Goal: Information Seeking & Learning: Learn about a topic

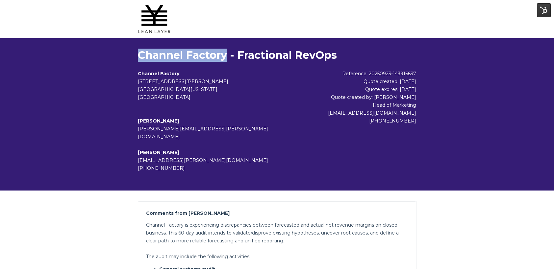
drag, startPoint x: 228, startPoint y: 57, endPoint x: 139, endPoint y: 55, distance: 88.8
click at [139, 55] on h1 "Channel Factory - Fractional RevOps" at bounding box center [277, 55] width 278 height 13
copy h1 "Channel Factory"
click at [268, 62] on div "Channel Factory - Fractional RevOps Channel Factory 888 S Figueroa St Los Angel…" at bounding box center [277, 114] width 288 height 131
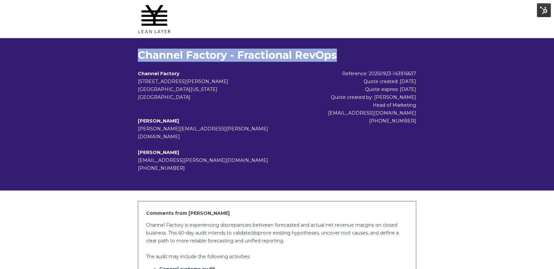
drag, startPoint x: 337, startPoint y: 55, endPoint x: 138, endPoint y: 50, distance: 199.3
click at [138, 50] on h1 "Channel Factory - Fractional RevOps" at bounding box center [277, 55] width 278 height 13
copy h1 "Channel Factory - Fractional RevOps"
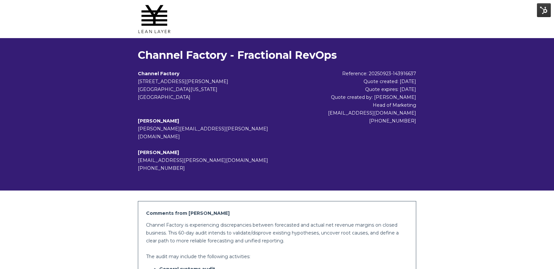
click at [203, 57] on h1 "Channel Factory - Fractional RevOps" at bounding box center [277, 55] width 278 height 13
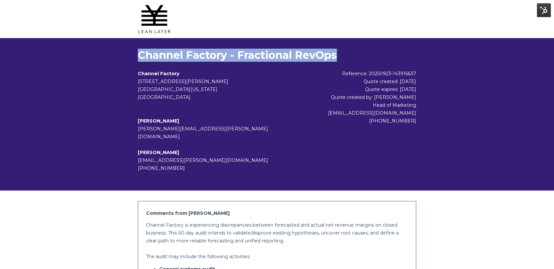
click at [203, 57] on h1 "Channel Factory - Fractional RevOps" at bounding box center [277, 55] width 278 height 13
copy div "Channel Factory - Fractional RevOps"
